Goal: Information Seeking & Learning: Learn about a topic

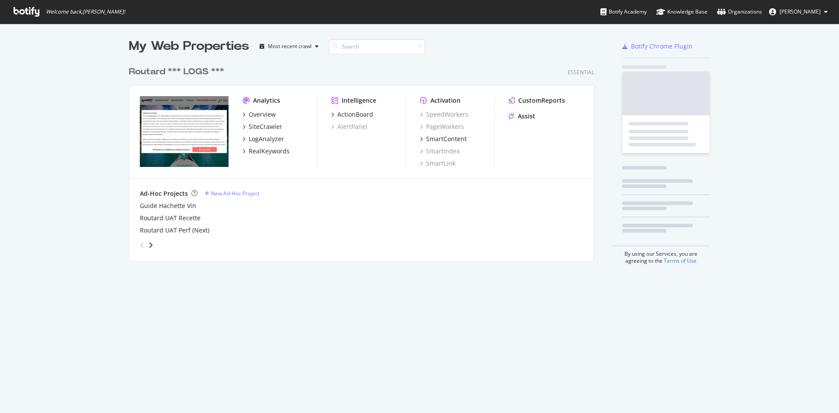
scroll to position [199, 466]
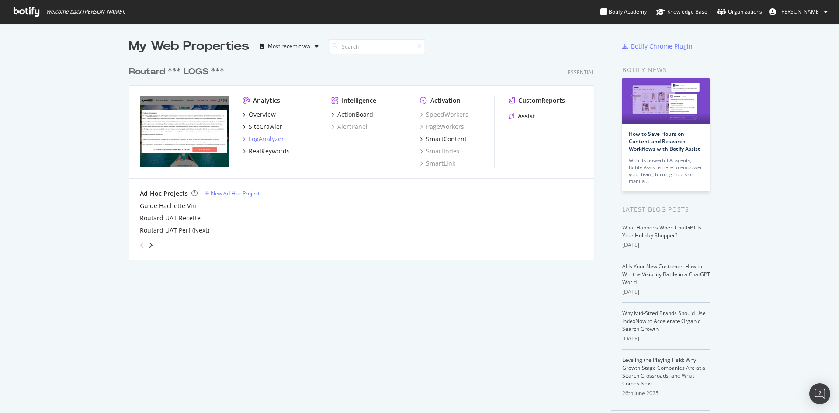
click at [263, 138] on div "LogAnalyzer" at bounding box center [266, 139] width 35 height 9
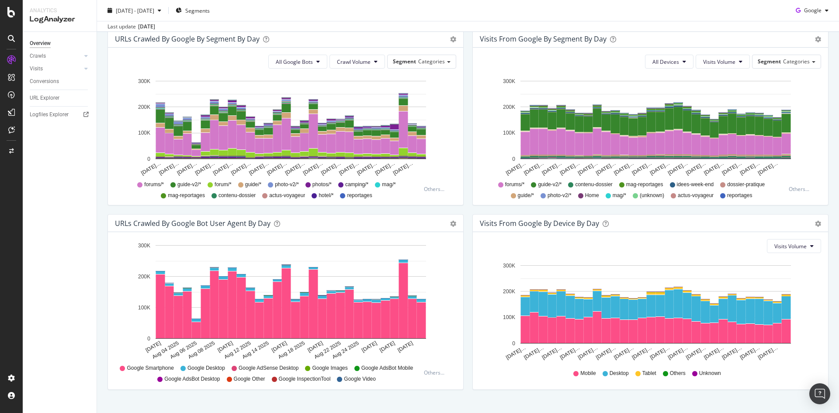
scroll to position [316, 0]
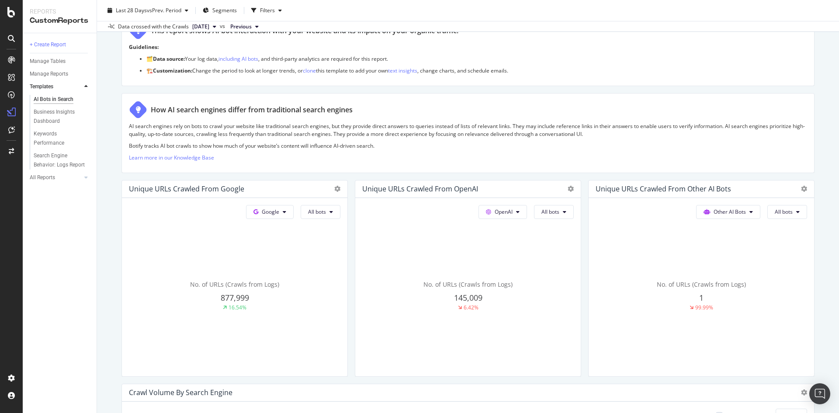
scroll to position [87, 0]
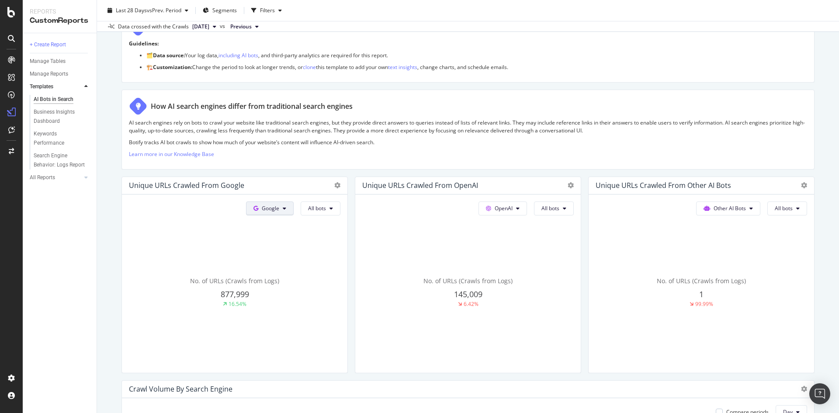
click at [277, 205] on span "Google" at bounding box center [270, 208] width 17 height 7
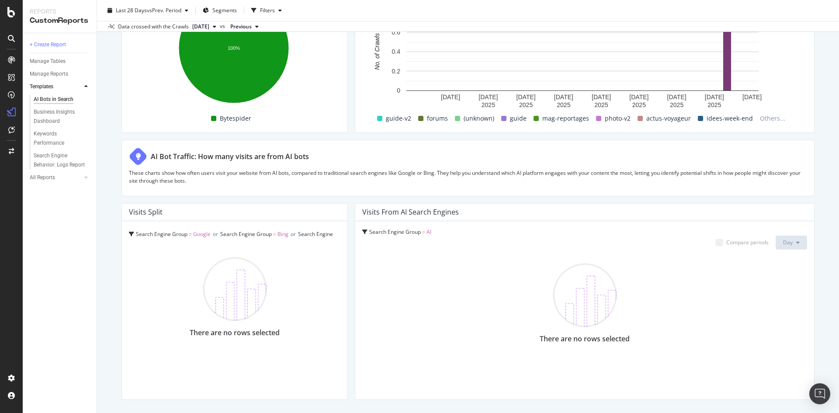
scroll to position [1440, 0]
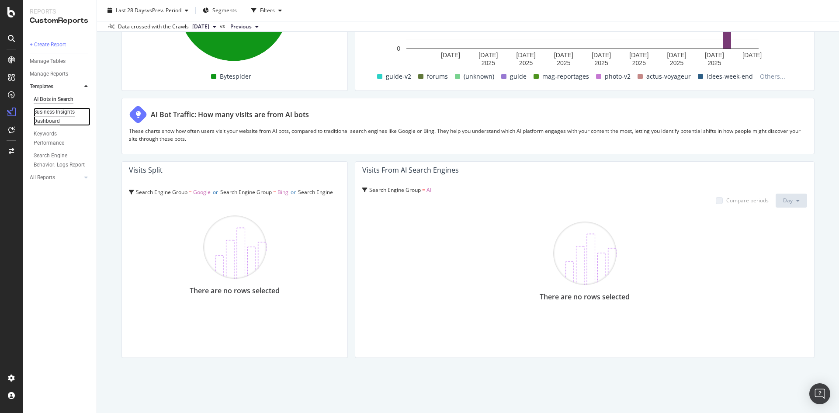
click at [38, 118] on div "Business Insights Dashboard" at bounding box center [59, 117] width 50 height 18
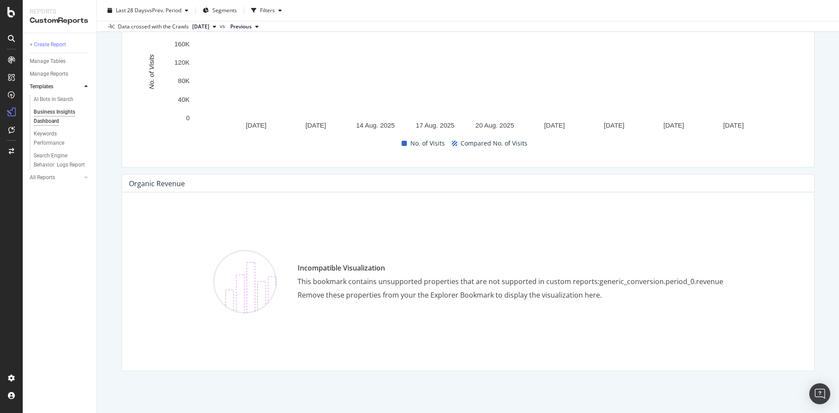
scroll to position [914, 0]
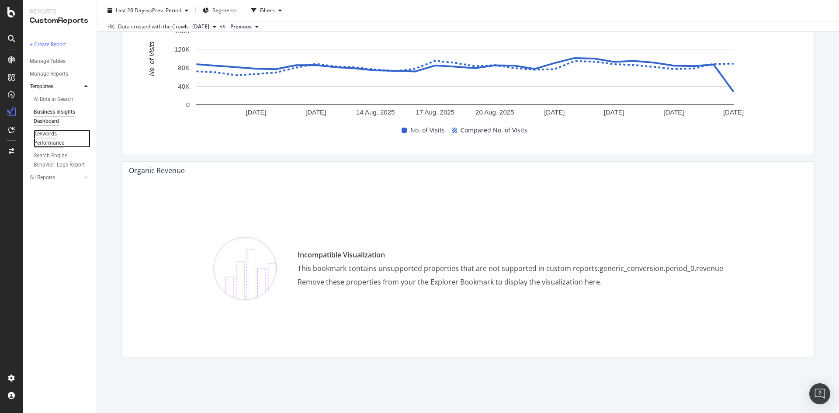
click at [47, 136] on div "Keywords Performance" at bounding box center [58, 138] width 49 height 18
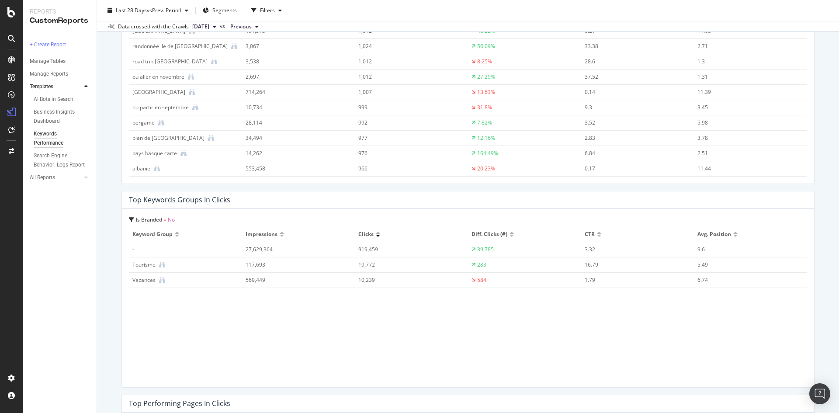
scroll to position [743, 0]
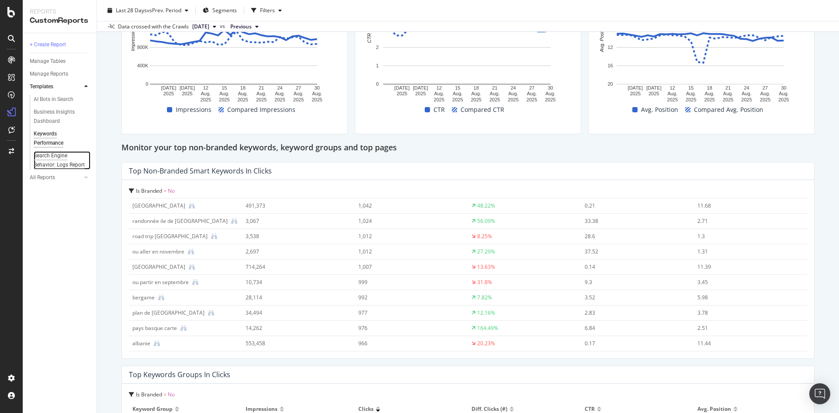
click at [52, 155] on div "Search Engine Behavior: Logs Report" at bounding box center [60, 160] width 52 height 18
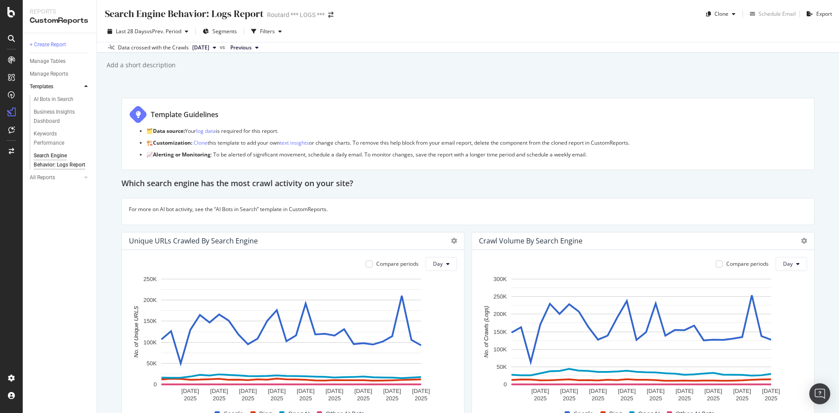
click at [209, 49] on span "[DATE]" at bounding box center [200, 48] width 17 height 8
click at [323, 45] on div "Data crossed with the Crawls [DATE] vs Previous" at bounding box center [468, 47] width 742 height 10
